Goal: Task Accomplishment & Management: Use online tool/utility

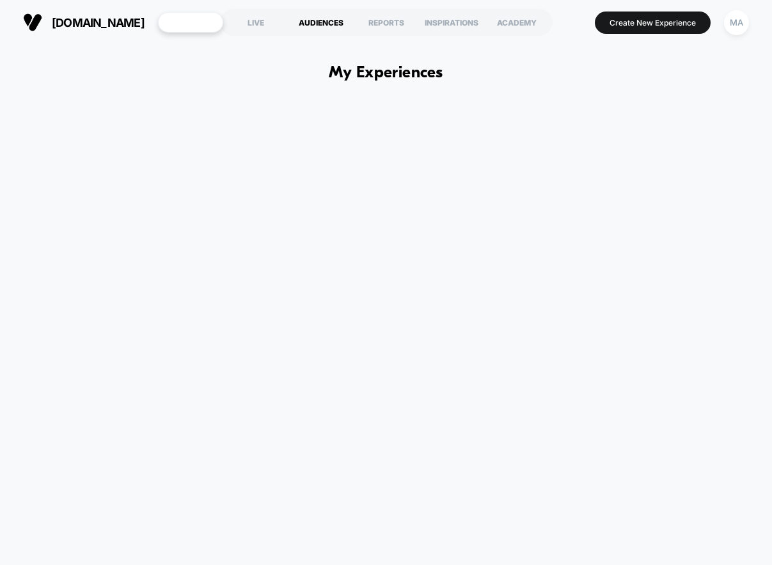
click at [313, 15] on div "AUDIENCES" at bounding box center [320, 22] width 65 height 20
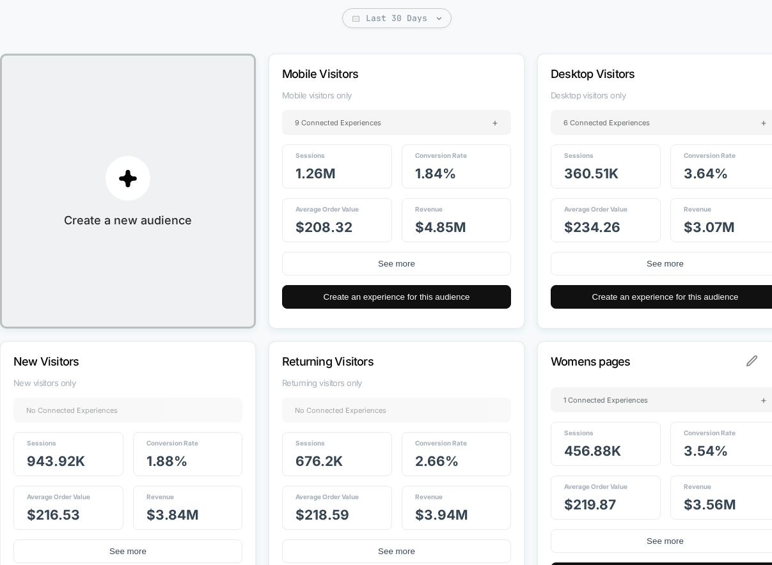
scroll to position [131, 0]
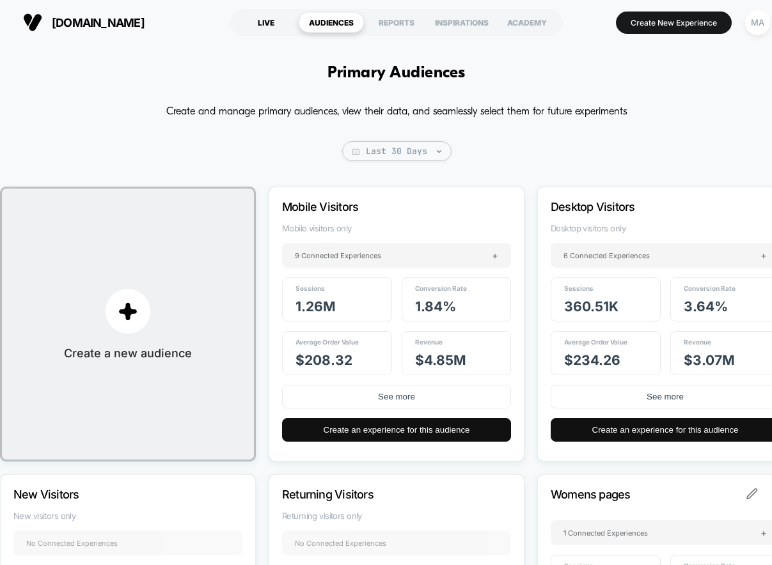
click at [269, 21] on div "LIVE" at bounding box center [265, 22] width 65 height 20
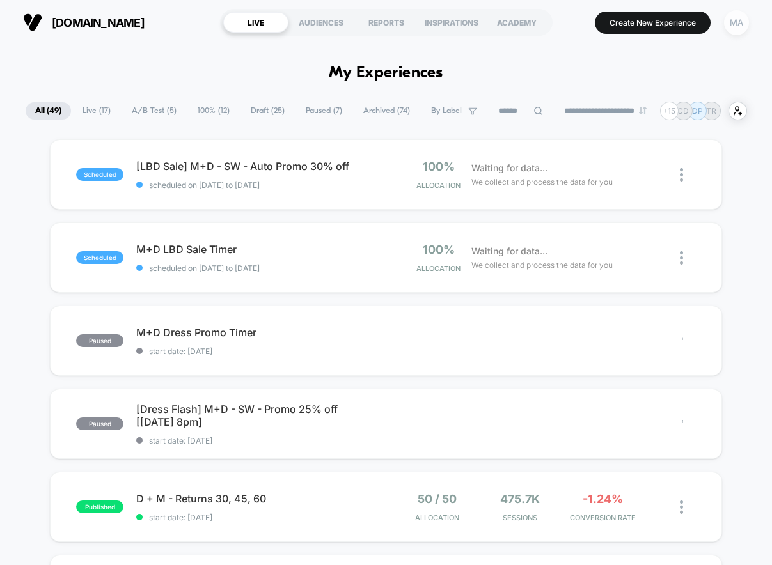
click at [744, 18] on div "MA" at bounding box center [736, 22] width 25 height 25
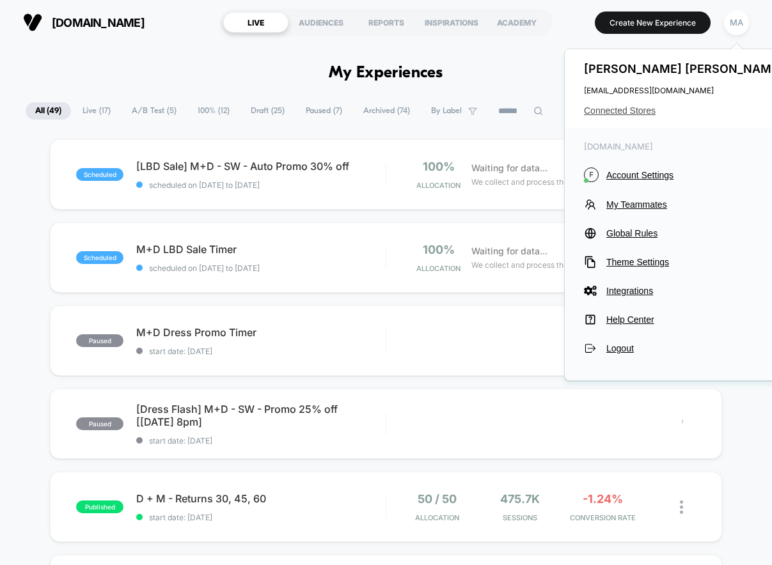
click at [629, 113] on span "Connected Stores" at bounding box center [685, 111] width 202 height 10
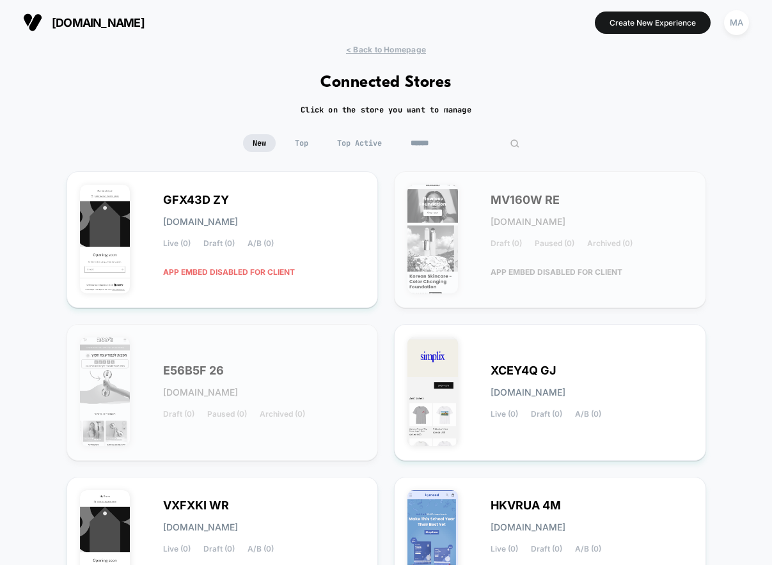
click at [455, 149] on input at bounding box center [465, 143] width 128 height 18
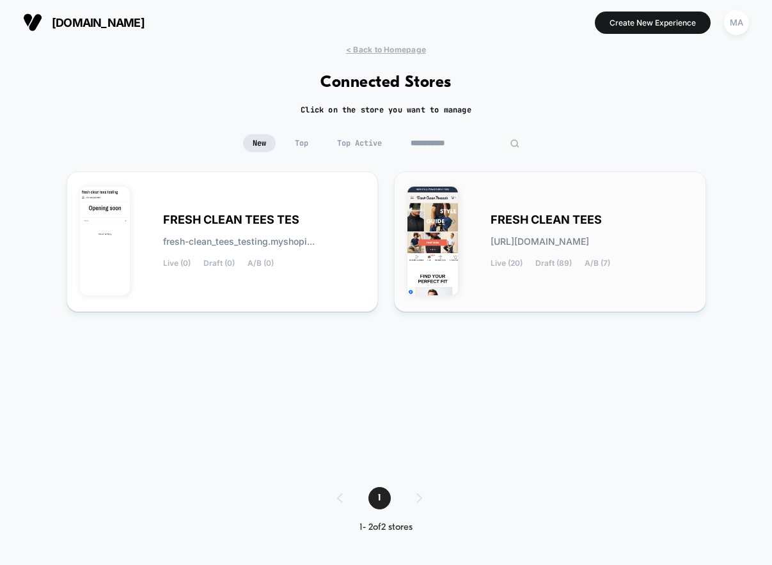
type input "**********"
click at [526, 246] on span "fresh-clean_tees.myshopify.com" at bounding box center [539, 241] width 98 height 9
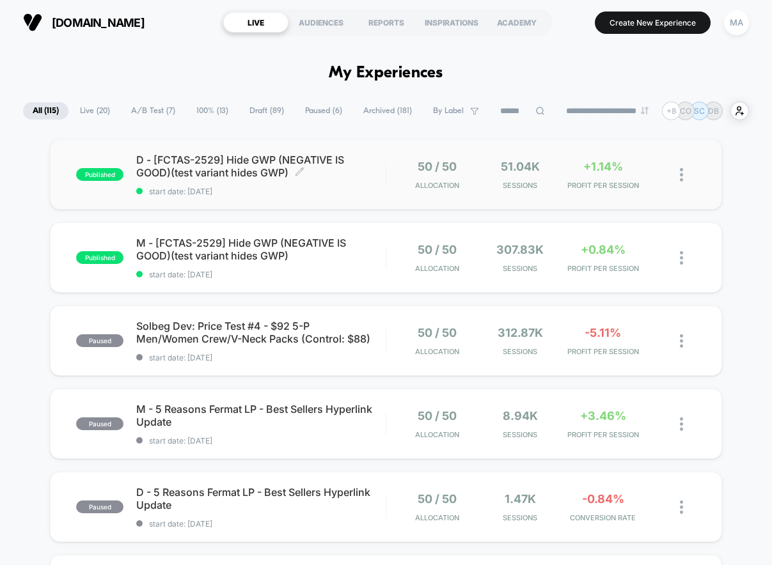
click at [289, 166] on span "D - [FCTAS-2529] Hide GWP (NEGATIVE IS GOOD)(test variant hides GWP) Click to e…" at bounding box center [260, 166] width 249 height 26
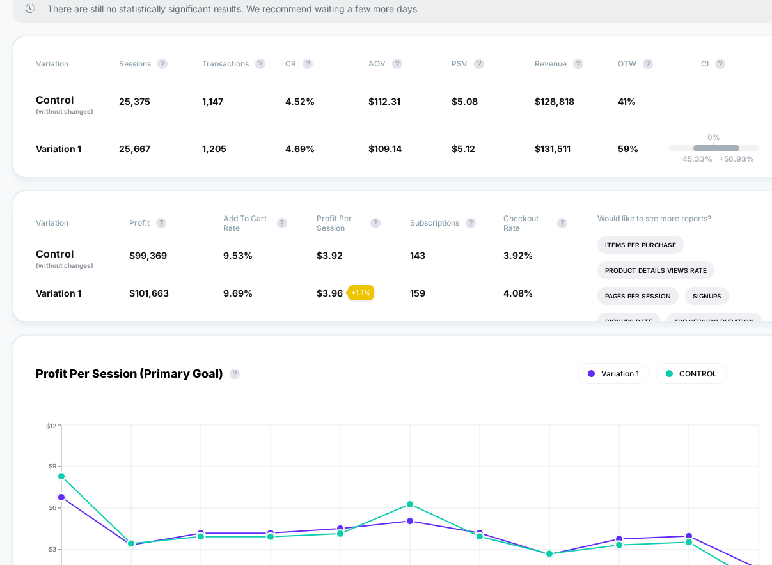
scroll to position [224, 0]
